Goal: Task Accomplishment & Management: Complete application form

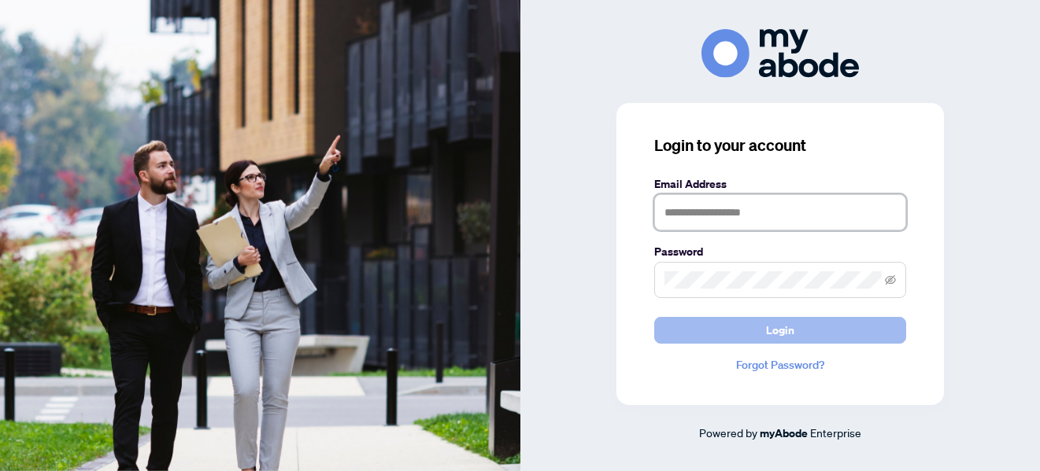
type input "**********"
click at [837, 327] on button "Login" at bounding box center [780, 330] width 252 height 27
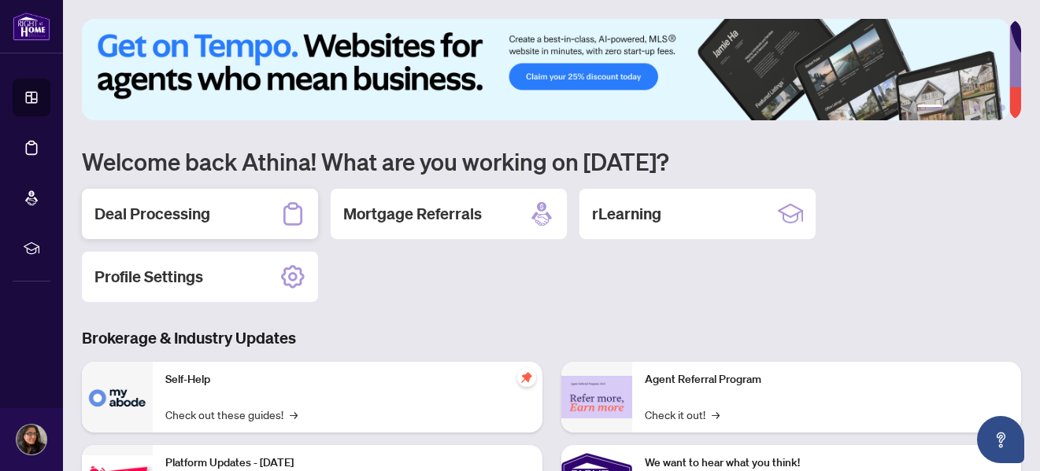
click at [224, 211] on div "Deal Processing" at bounding box center [200, 214] width 236 height 50
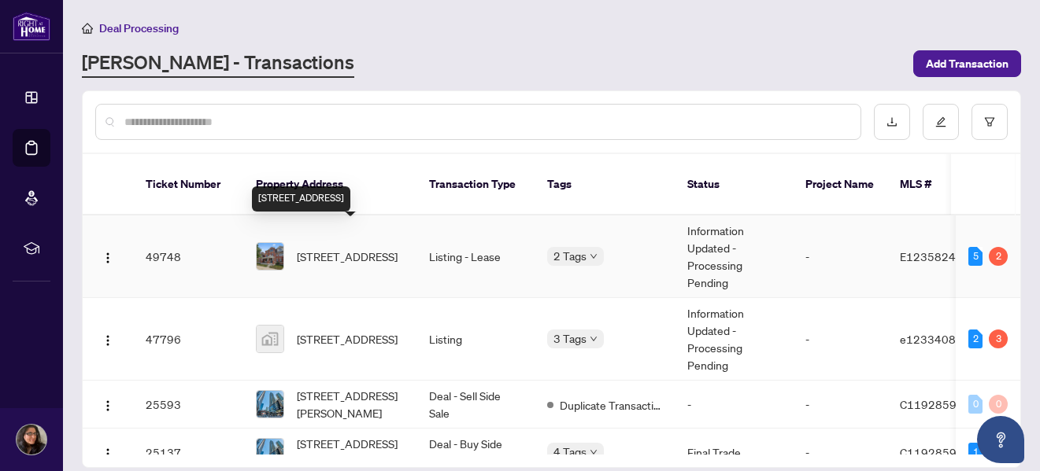
click at [357, 248] on span "[STREET_ADDRESS]" at bounding box center [347, 256] width 101 height 17
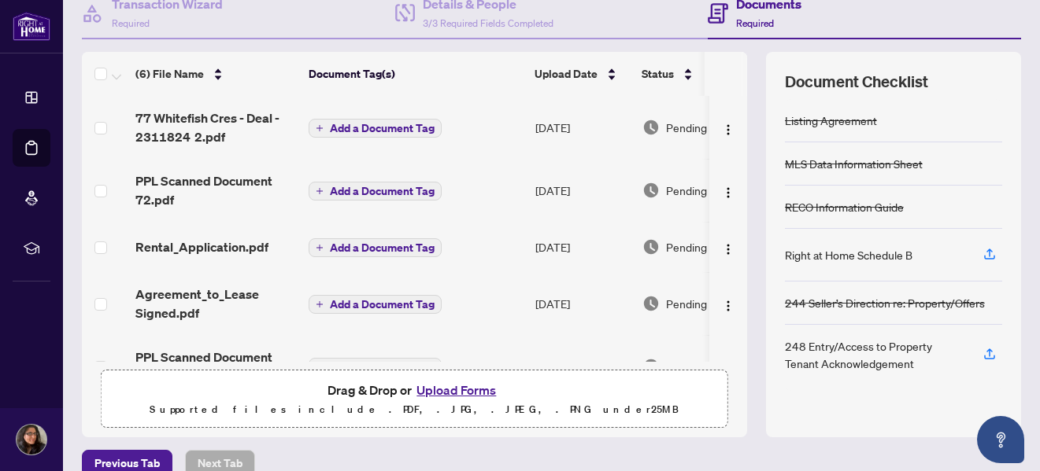
scroll to position [182, 0]
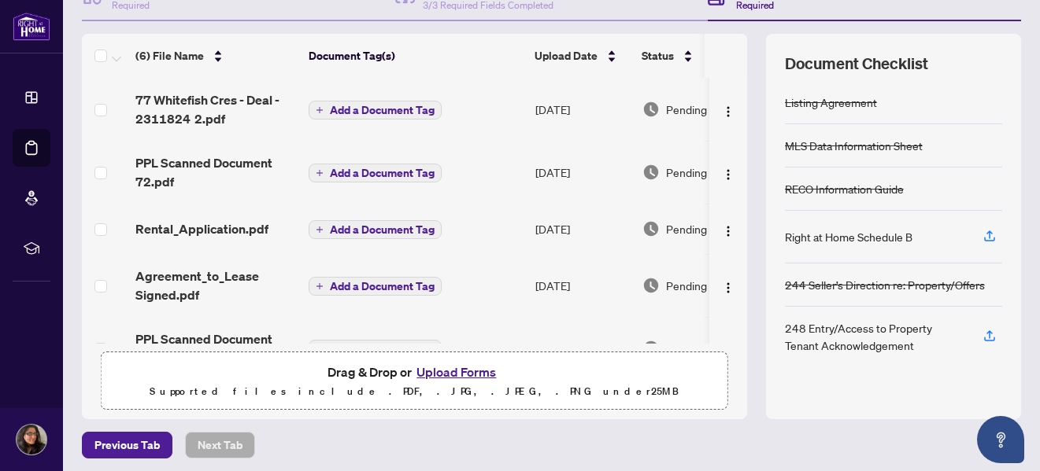
click at [430, 374] on button "Upload Forms" at bounding box center [456, 372] width 89 height 20
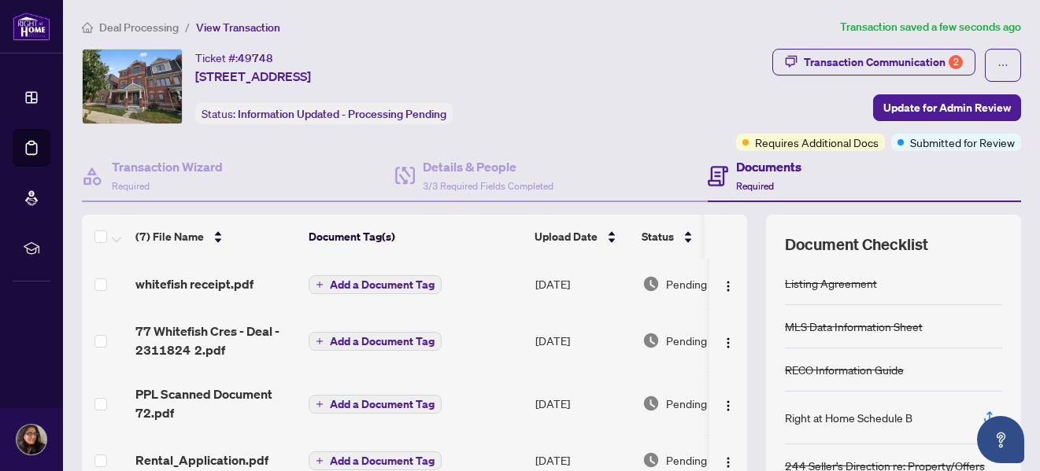
scroll to position [0, 0]
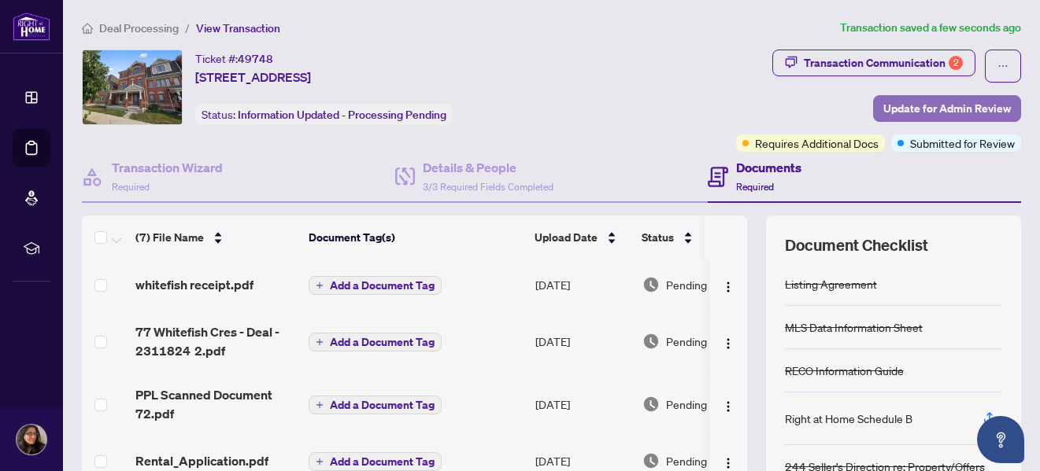
click at [923, 105] on span "Update for Admin Review" at bounding box center [946, 108] width 127 height 25
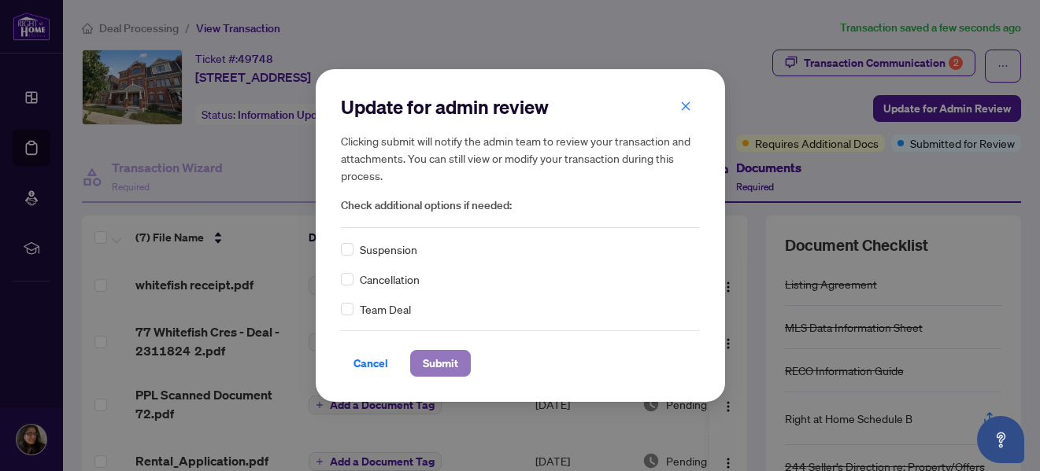
click at [462, 358] on button "Submit" at bounding box center [440, 363] width 61 height 27
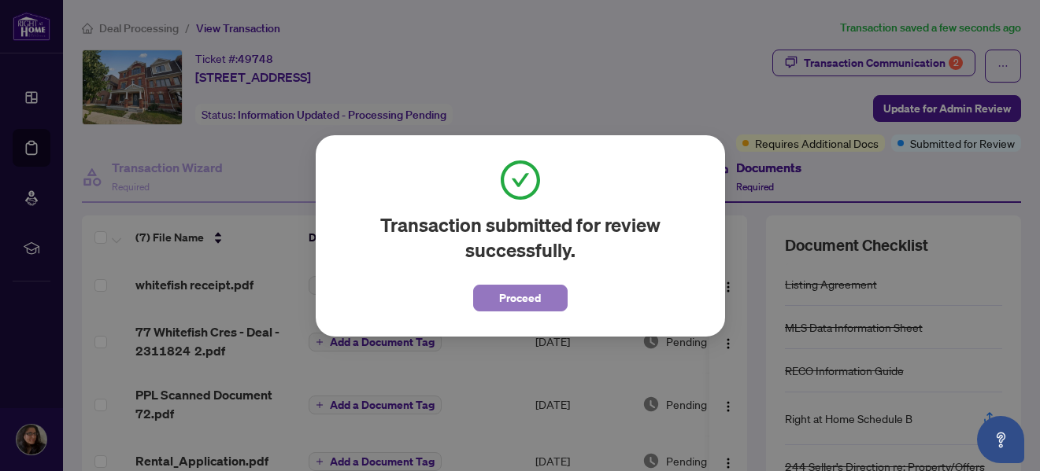
click at [543, 297] on button "Proceed" at bounding box center [520, 298] width 94 height 27
